Goal: Check status: Check status

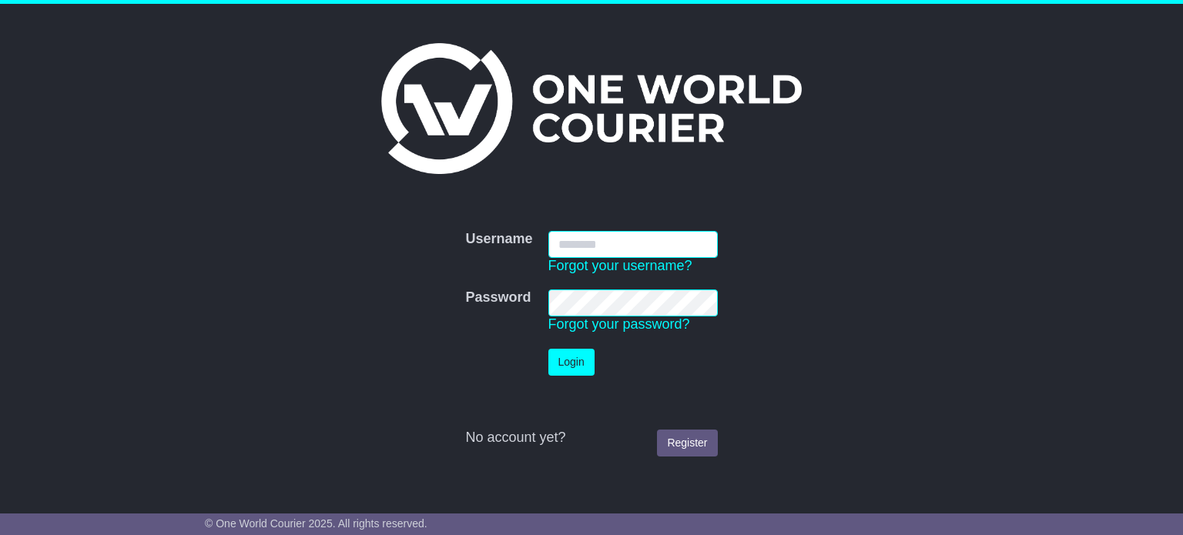
click at [614, 244] on input "Username" at bounding box center [632, 244] width 169 height 27
type input "**********"
click at [582, 363] on button "Login" at bounding box center [571, 362] width 46 height 27
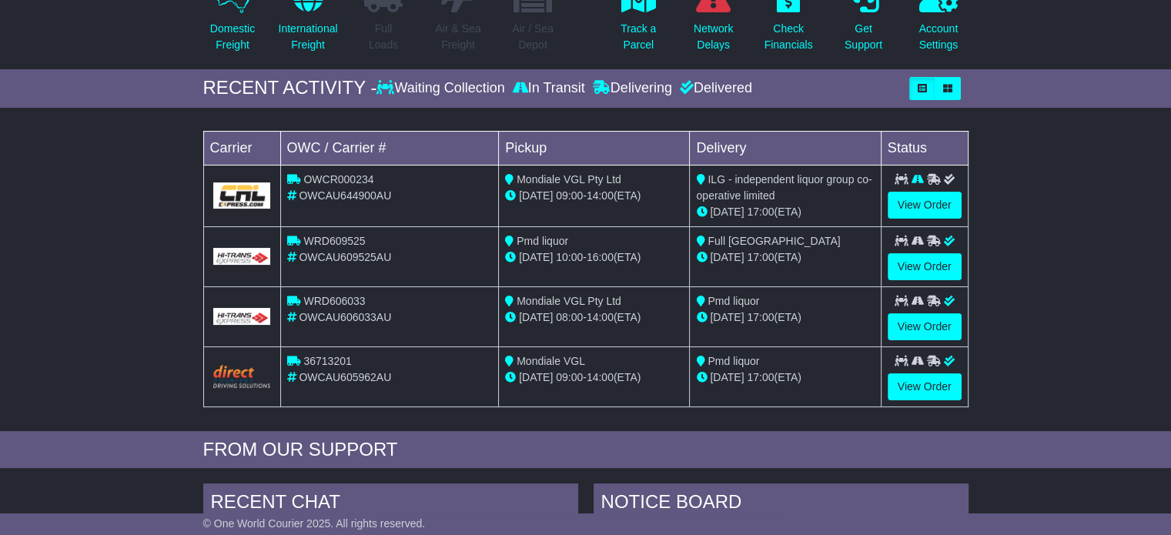
scroll to position [231, 0]
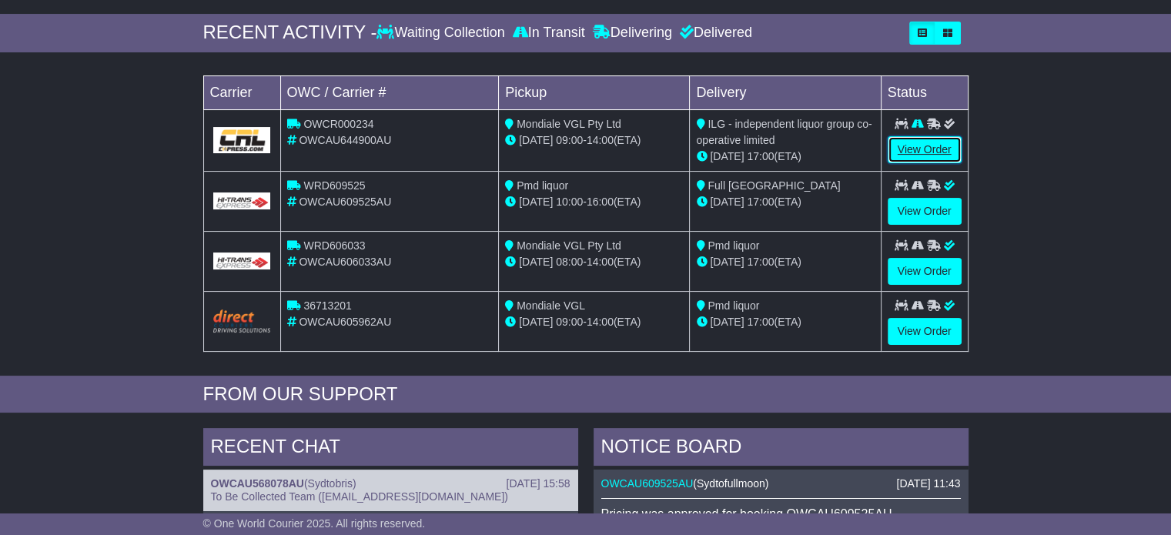
click at [942, 140] on link "View Order" at bounding box center [925, 149] width 74 height 27
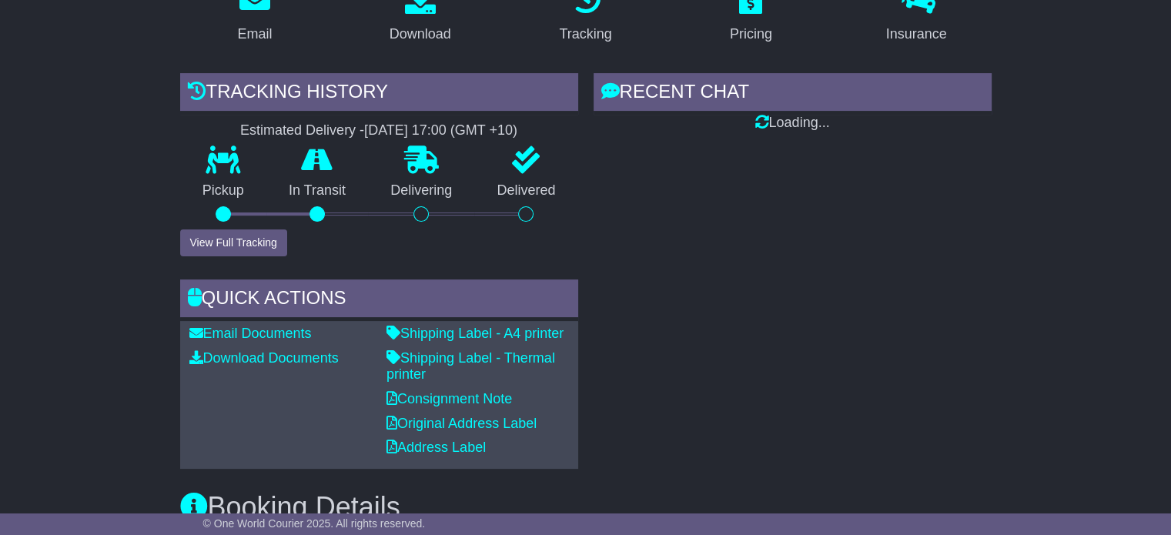
scroll to position [385, 0]
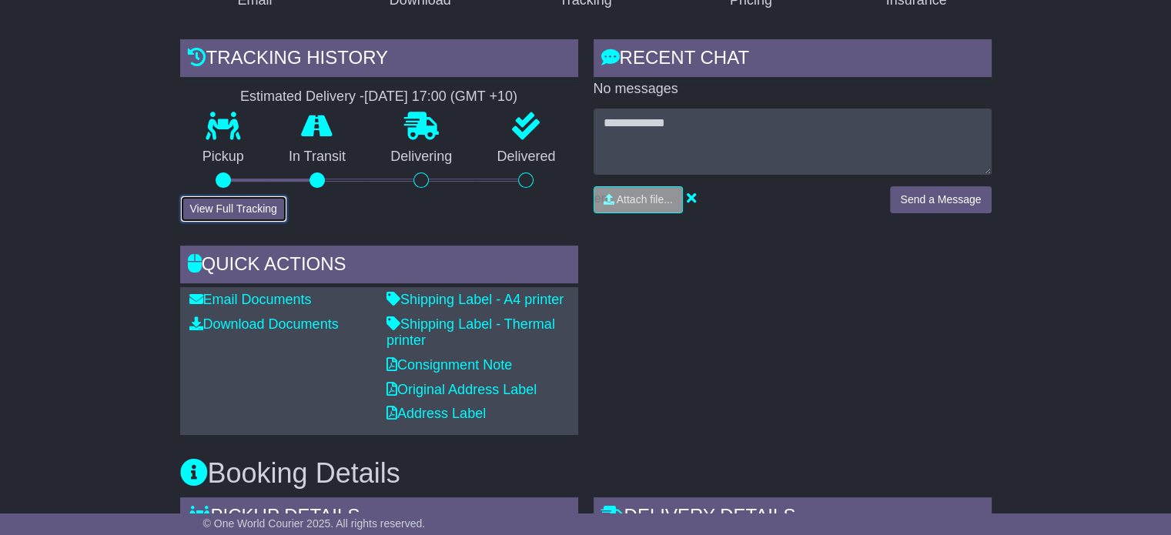
click at [246, 196] on button "View Full Tracking" at bounding box center [233, 209] width 107 height 27
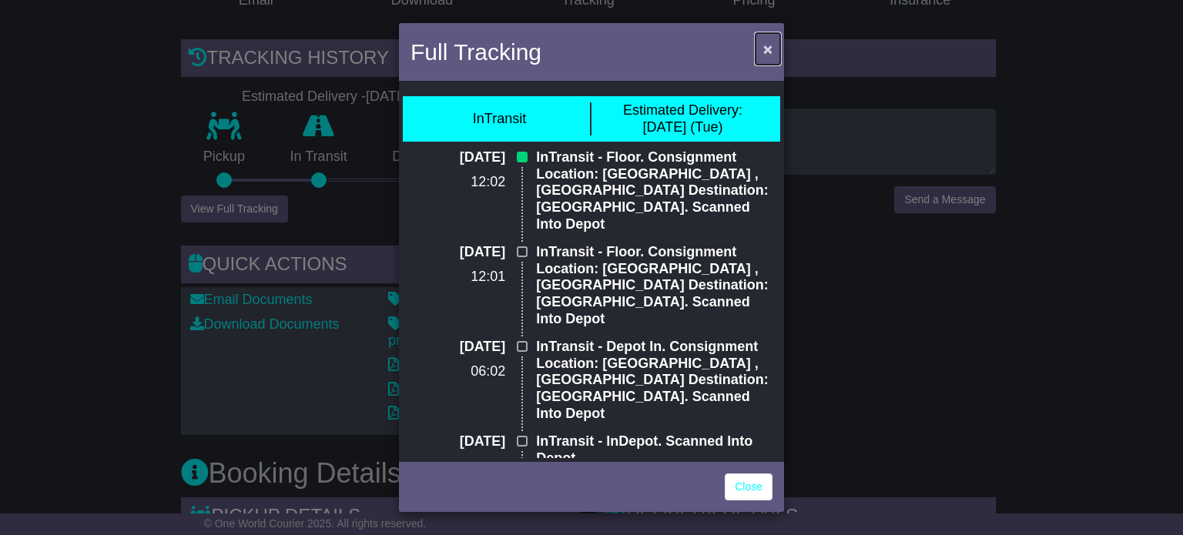
click at [768, 48] on span "×" at bounding box center [767, 49] width 9 height 18
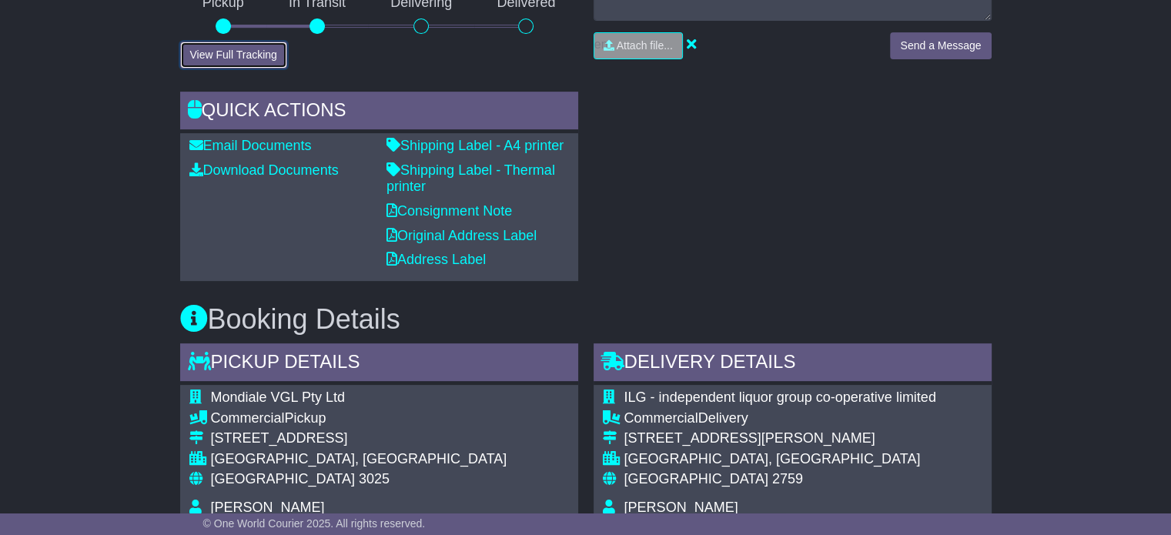
scroll to position [154, 0]
